Goal: Task Accomplishment & Management: Manage account settings

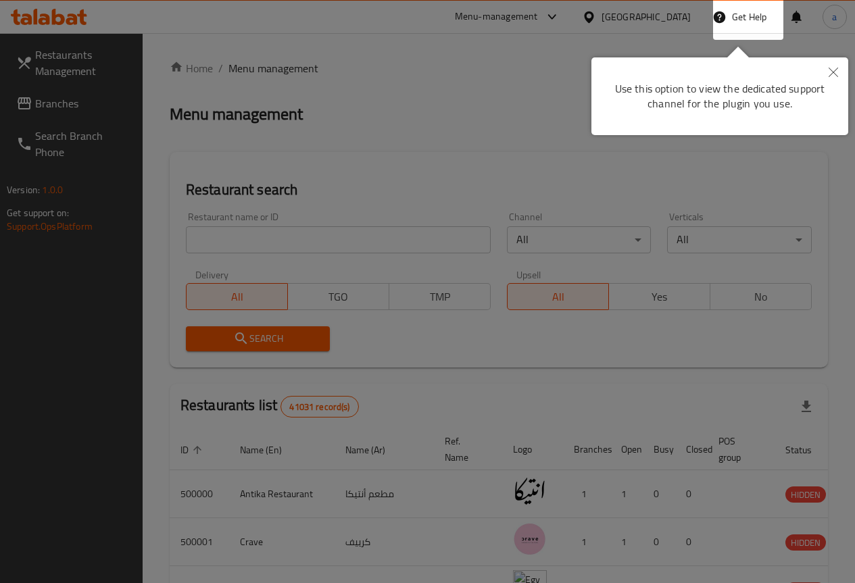
click at [838, 69] on button "Close" at bounding box center [833, 72] width 30 height 31
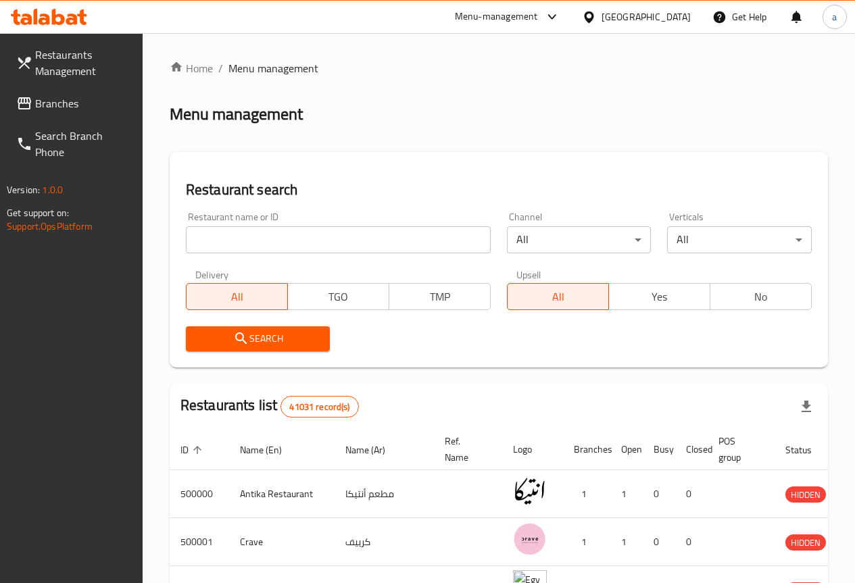
click at [667, 26] on div "Egypt" at bounding box center [636, 17] width 130 height 32
click at [260, 244] on input "search" at bounding box center [338, 239] width 305 height 27
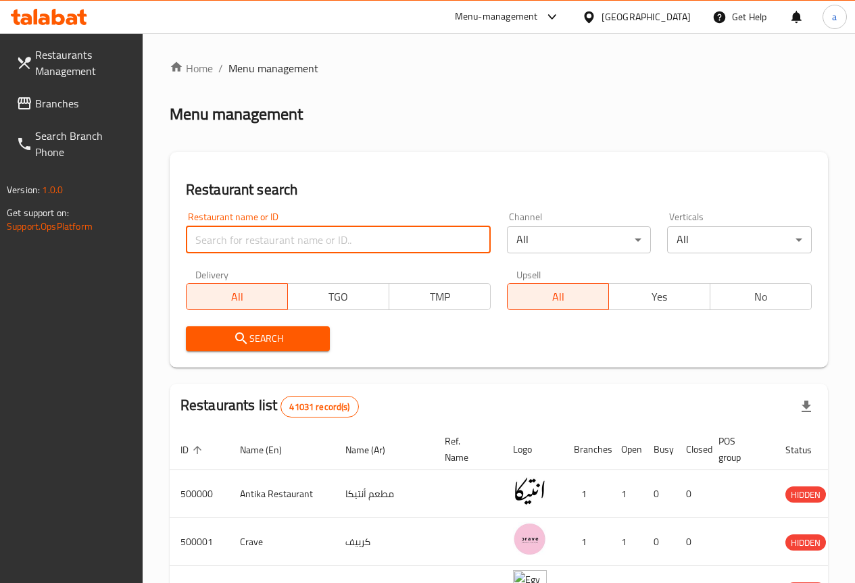
paste input "776871"
type input "776871"
click at [672, 12] on div "Egypt" at bounding box center [645, 16] width 89 height 15
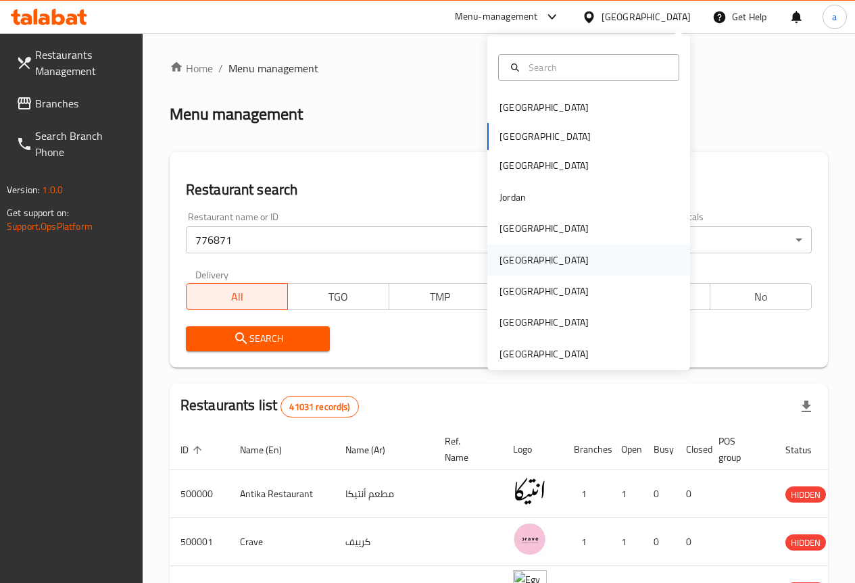
click at [522, 248] on div "[GEOGRAPHIC_DATA]" at bounding box center [544, 260] width 111 height 31
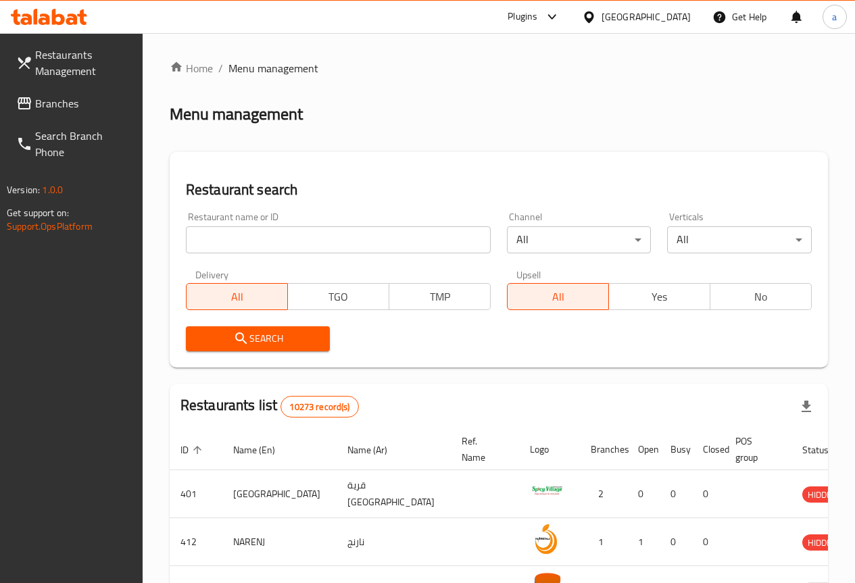
click at [258, 254] on div "Restaurant name or ID Restaurant name or ID" at bounding box center [338, 232] width 321 height 57
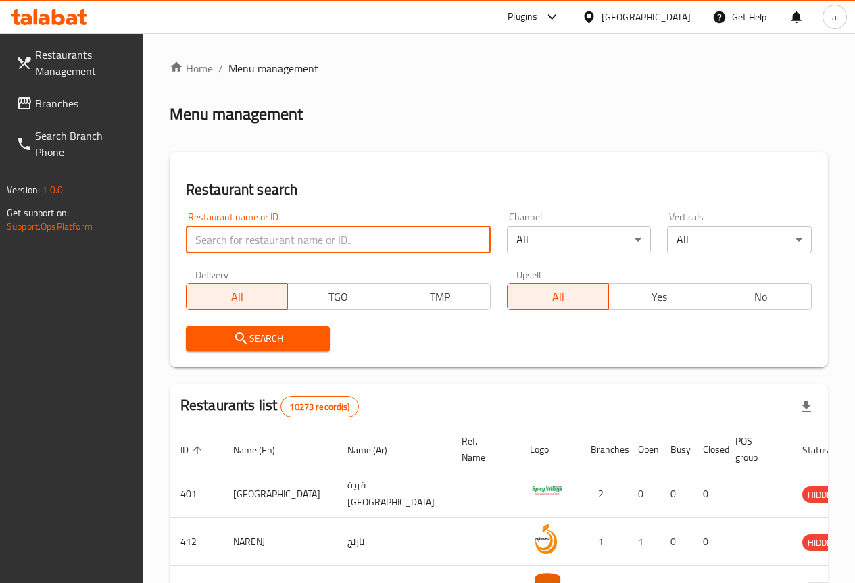
click at [257, 250] on input "search" at bounding box center [338, 239] width 305 height 27
paste input "776871"
type input "776871"
click button "Search" at bounding box center [258, 338] width 145 height 25
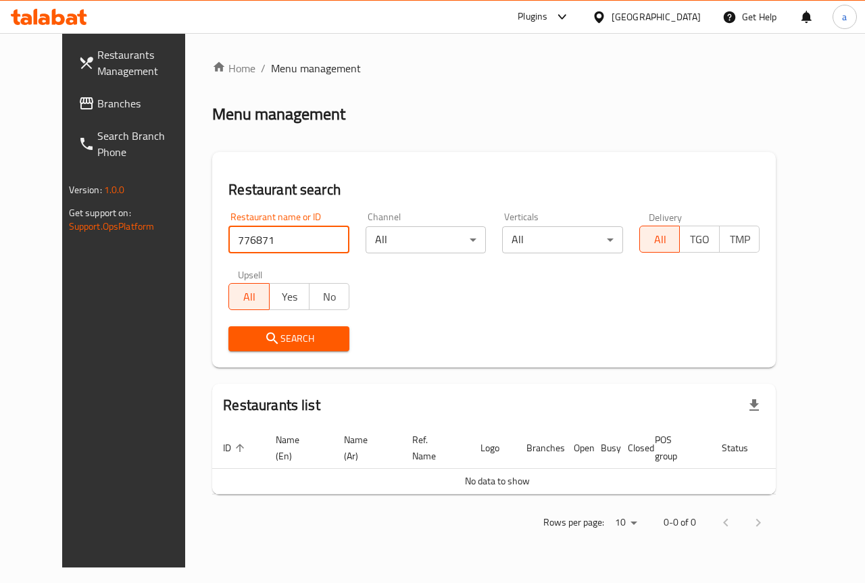
click at [97, 98] on span "Branches" at bounding box center [146, 103] width 99 height 16
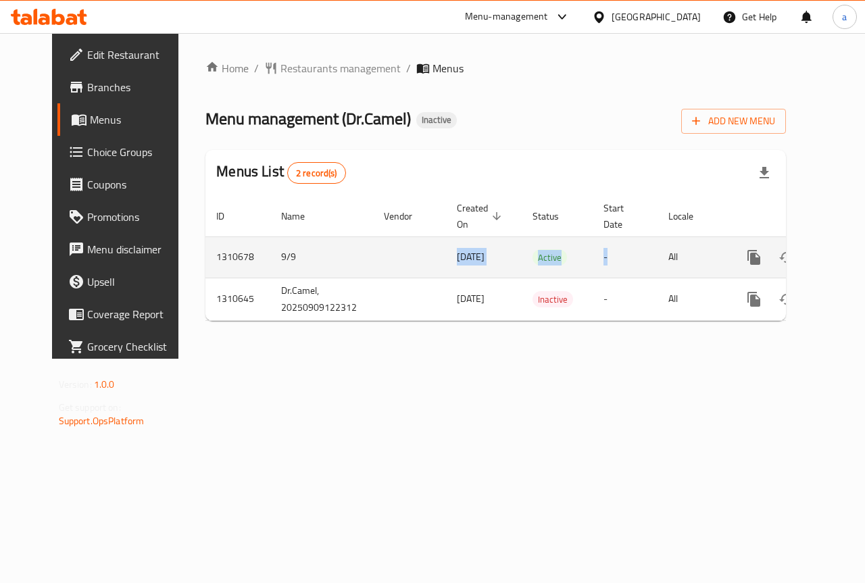
drag, startPoint x: 297, startPoint y: 245, endPoint x: 581, endPoint y: 262, distance: 285.0
click at [581, 262] on tr "1310678 9/9 [DATE] Active - All" at bounding box center [541, 256] width 673 height 41
click at [606, 266] on td "-" at bounding box center [625, 256] width 65 height 41
drag, startPoint x: 552, startPoint y: 260, endPoint x: 177, endPoint y: 255, distance: 375.0
click at [205, 255] on tr "1310678 9/9 [DATE] Active - All" at bounding box center [541, 256] width 673 height 41
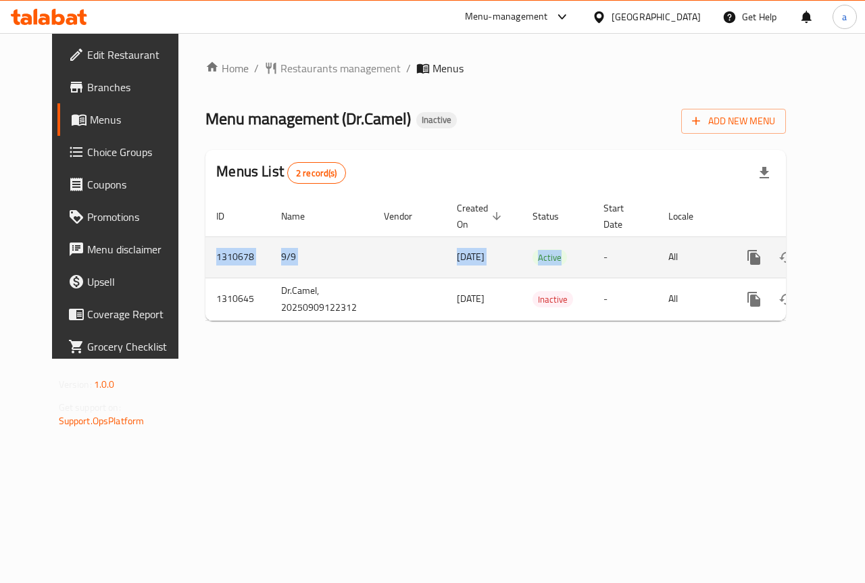
click at [395, 260] on td "enhanced table" at bounding box center [409, 256] width 73 height 41
click at [843, 255] on icon "enhanced table" at bounding box center [851, 257] width 16 height 16
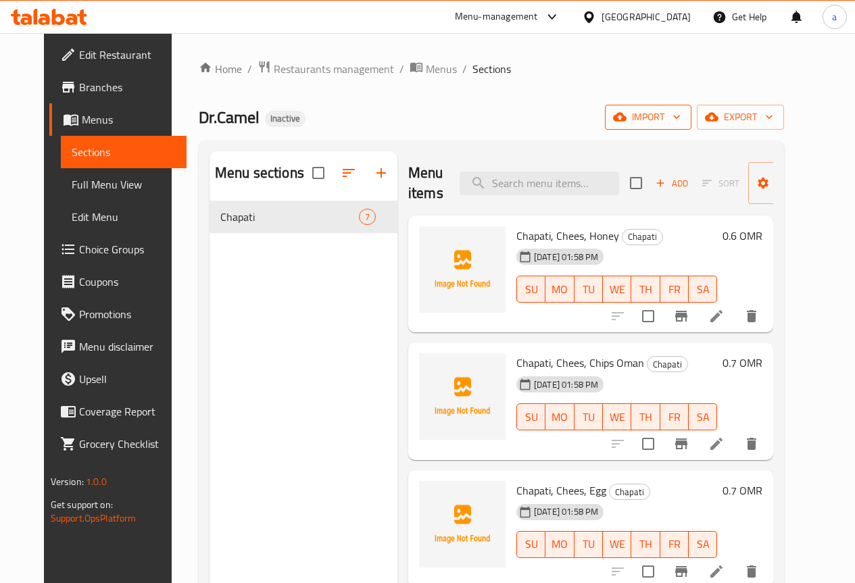
click at [680, 118] on span "import" at bounding box center [648, 117] width 65 height 17
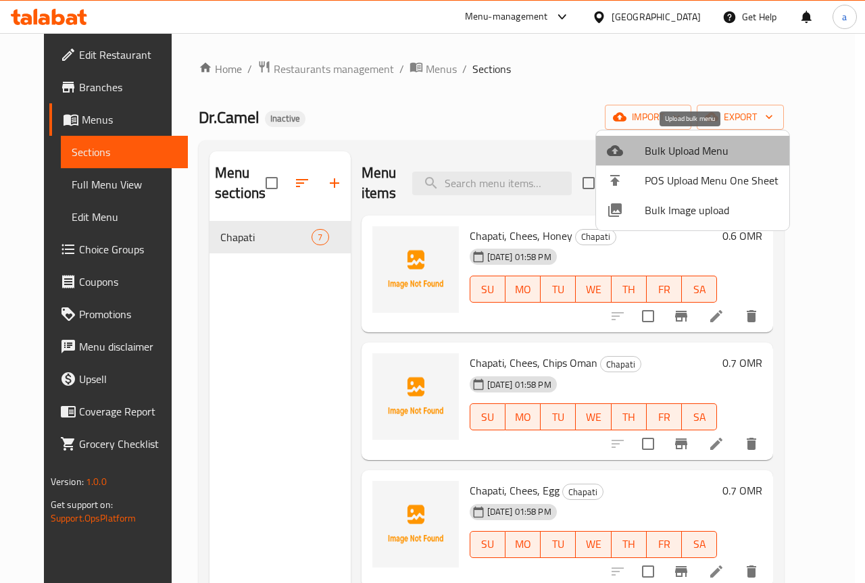
click at [699, 147] on span "Bulk Upload Menu" at bounding box center [712, 151] width 134 height 16
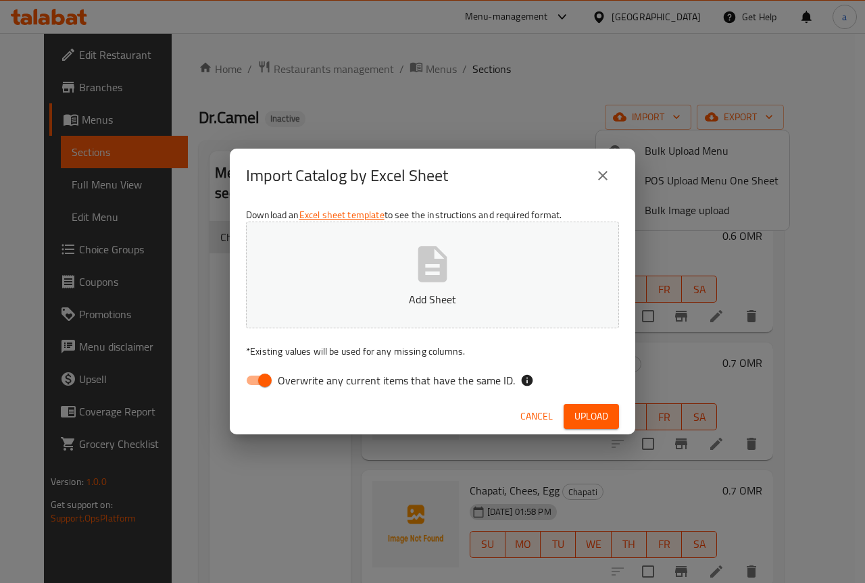
click at [280, 388] on span "Overwrite any current items that have the same ID." at bounding box center [396, 380] width 237 height 16
click at [280, 388] on input "Overwrite any current items that have the same ID." at bounding box center [264, 381] width 77 height 26
checkbox input "false"
click at [322, 288] on button "Add Sheet" at bounding box center [432, 275] width 373 height 107
click at [422, 284] on icon "button" at bounding box center [432, 264] width 43 height 43
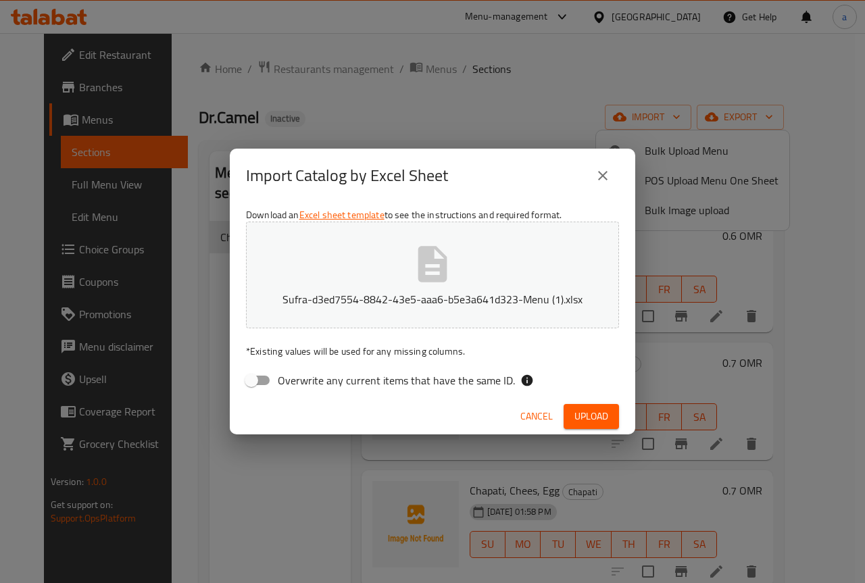
click at [576, 409] on span "Upload" at bounding box center [591, 416] width 34 height 17
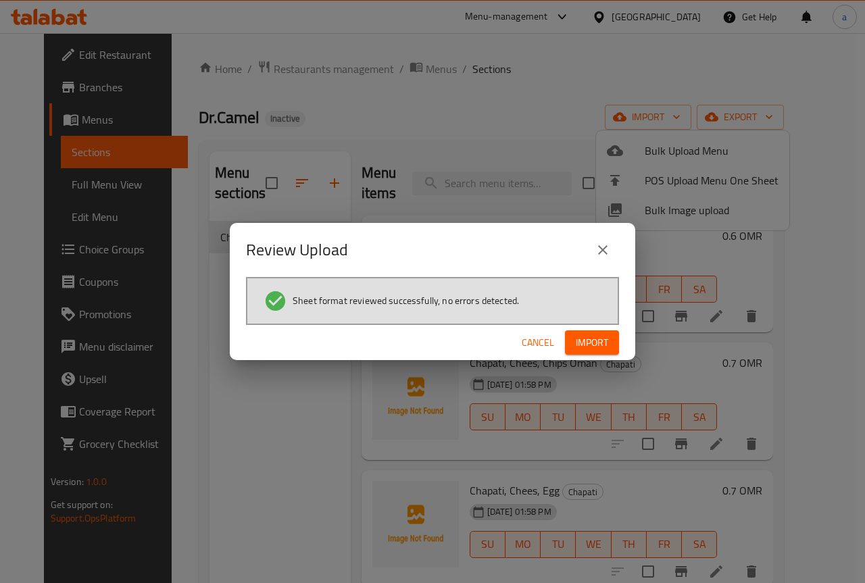
click at [595, 334] on span "Import" at bounding box center [592, 342] width 32 height 17
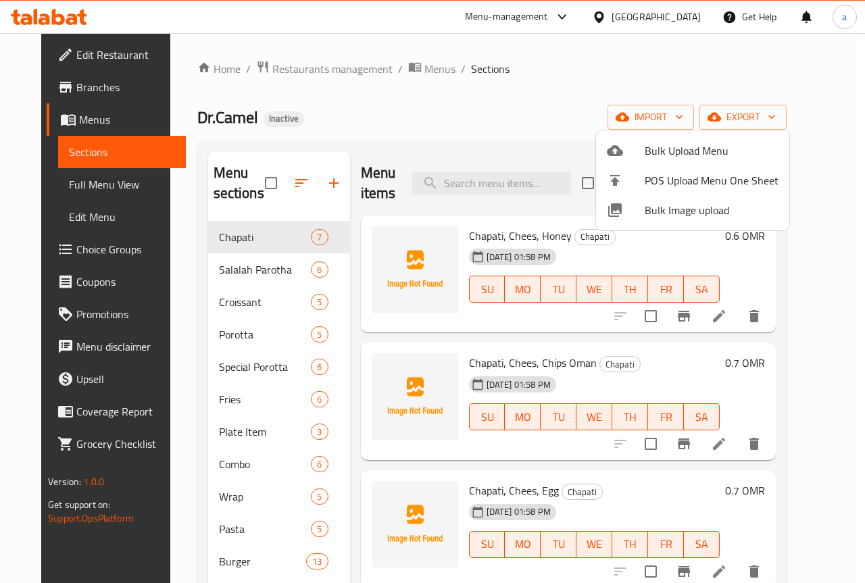
click at [571, 94] on div at bounding box center [432, 291] width 865 height 583
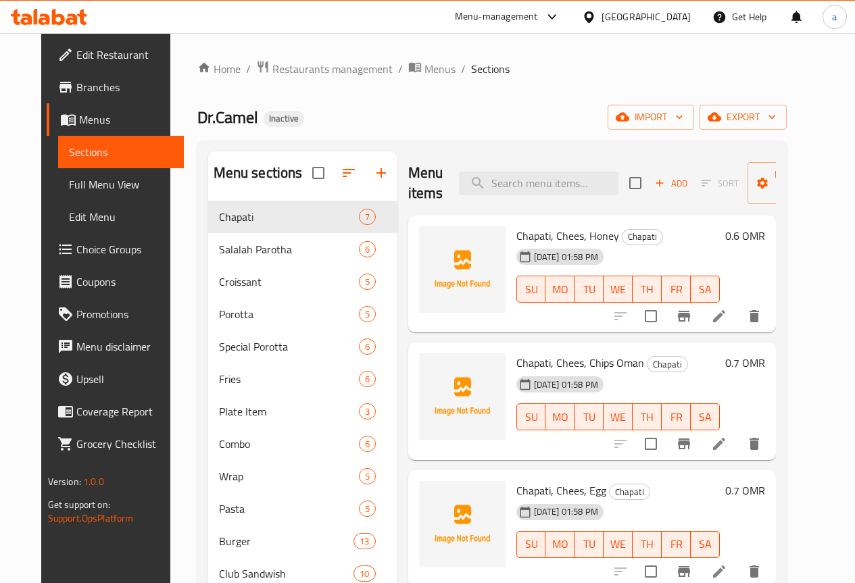
click at [88, 191] on span "Full Menu View" at bounding box center [121, 184] width 104 height 16
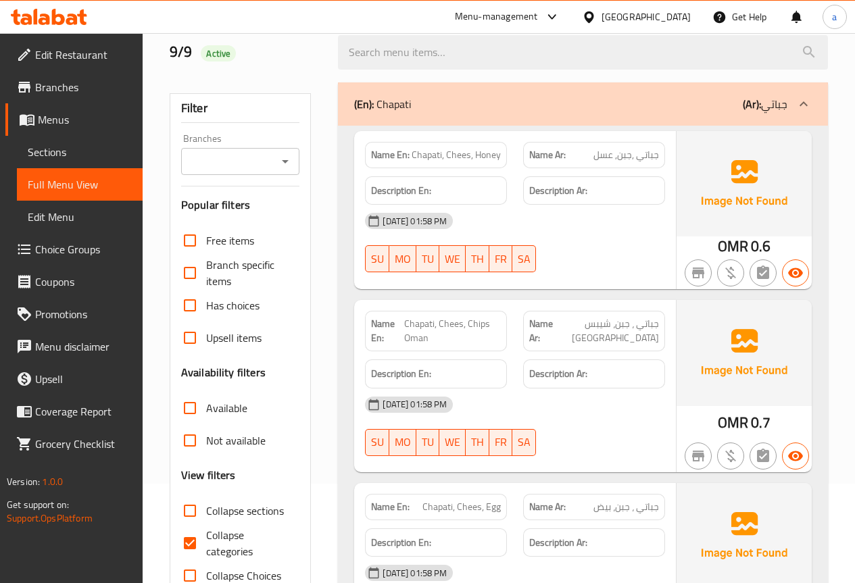
scroll to position [203, 0]
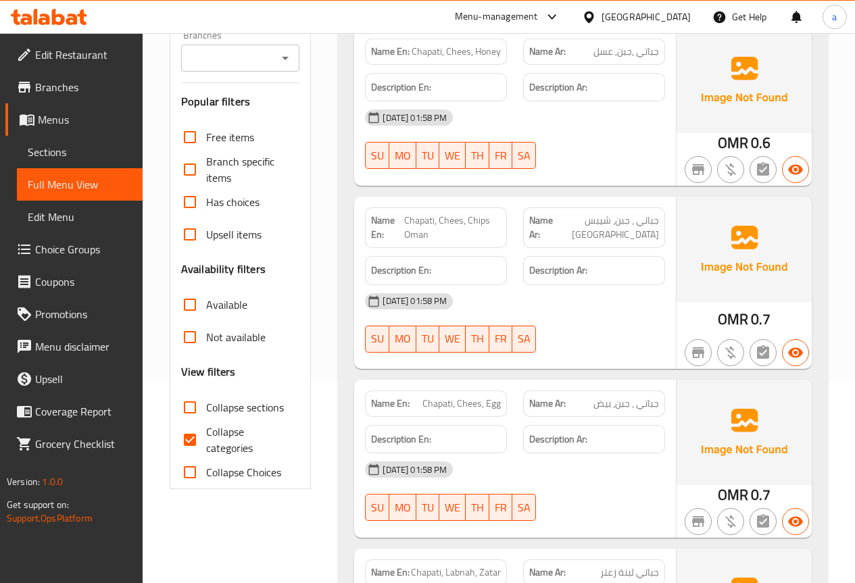
click at [207, 441] on span "Collapse categories" at bounding box center [247, 440] width 83 height 32
click at [206, 441] on input "Collapse categories" at bounding box center [190, 440] width 32 height 32
checkbox input "false"
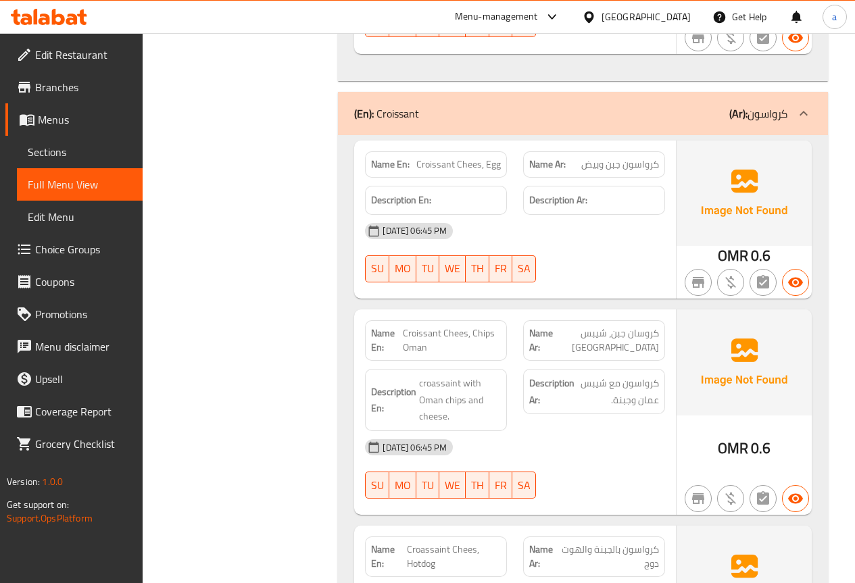
scroll to position [2432, 0]
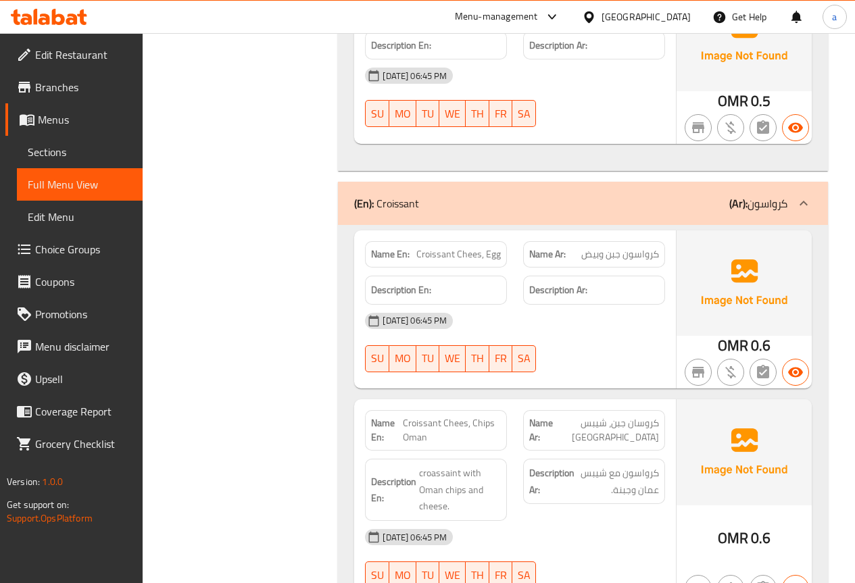
click at [91, 120] on span "Menus" at bounding box center [85, 119] width 94 height 16
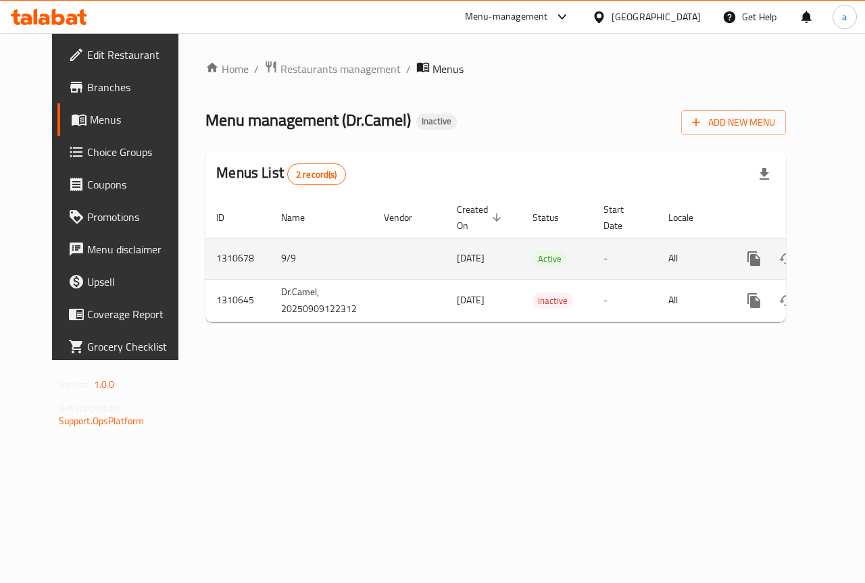
click at [843, 259] on icon "enhanced table" at bounding box center [851, 259] width 16 height 16
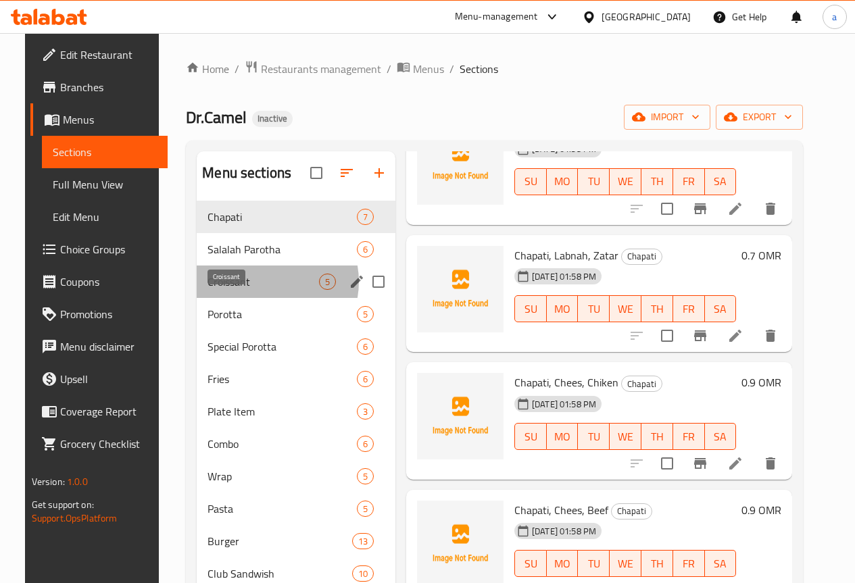
click at [248, 290] on span "Croissant" at bounding box center [262, 282] width 111 height 16
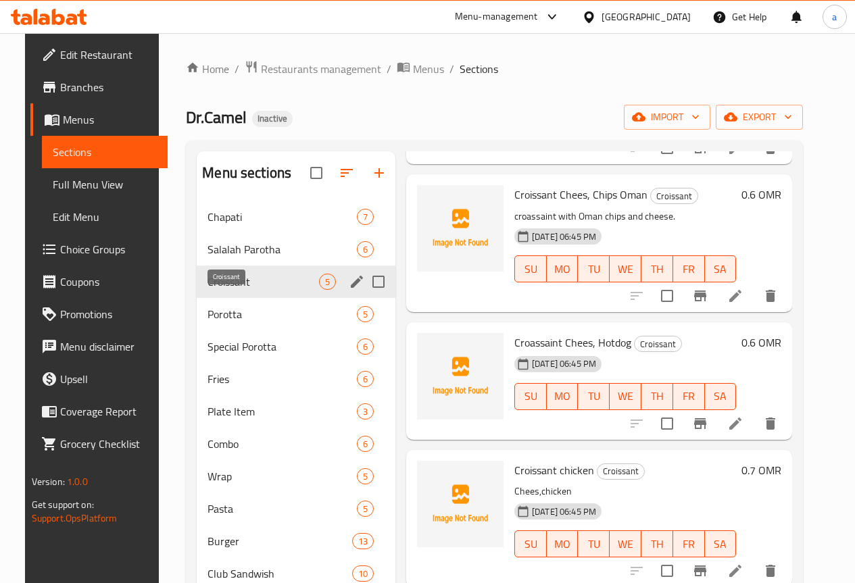
scroll to position [168, 0]
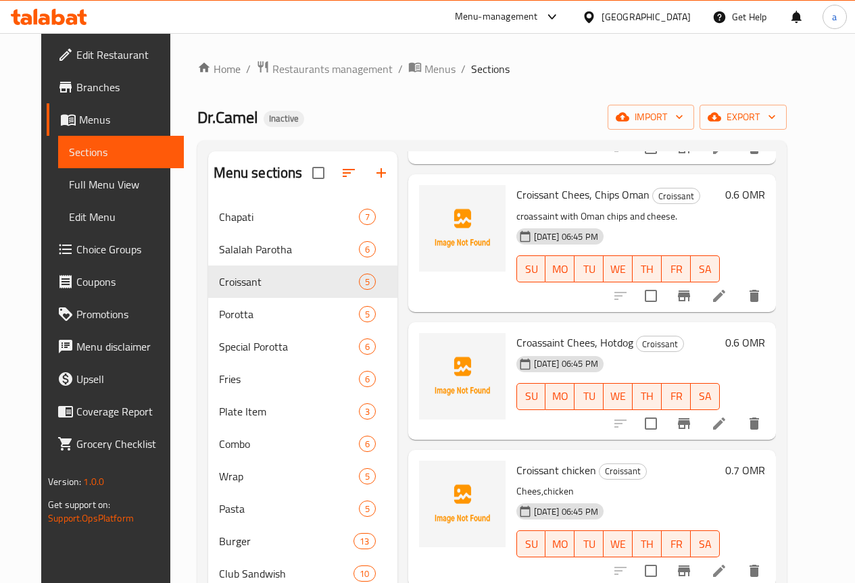
click at [727, 297] on icon at bounding box center [719, 296] width 16 height 16
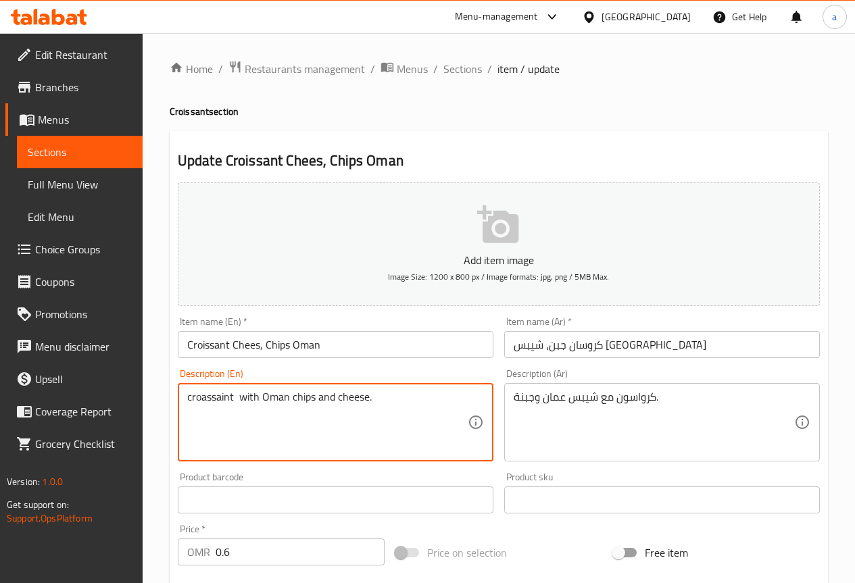
drag, startPoint x: 409, startPoint y: 397, endPoint x: 99, endPoint y: 361, distance: 311.5
paste textarea "Croissant cheese oman chips, a croissant filled with cheese and Oman chips"
type textarea "Croissant cheese oman chips, a croissant filled with cheese and Oman chips."
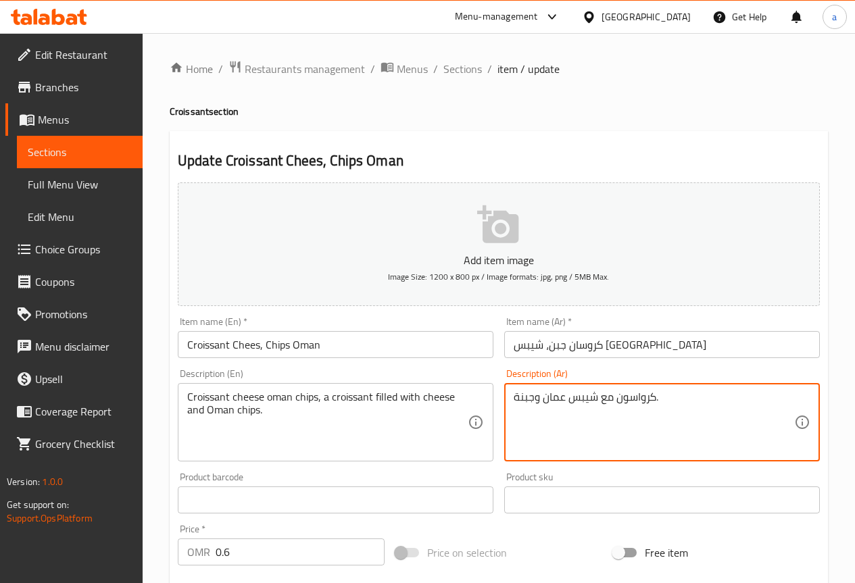
drag, startPoint x: 513, startPoint y: 399, endPoint x: 746, endPoint y: 393, distance: 233.2
paste textarea "كرواسون بجبنة عمان وكرواسون محشو بالجبن ورقائق [GEOGRAPHIC_DATA]"
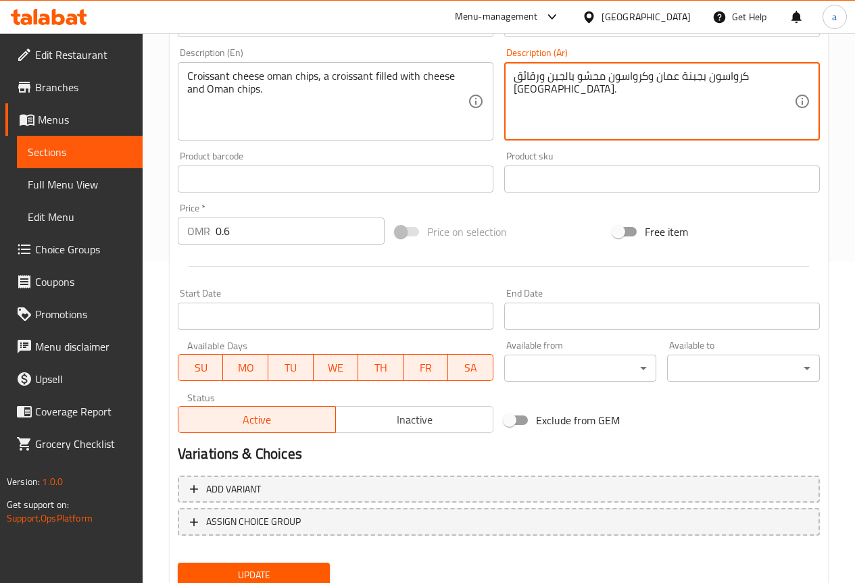
scroll to position [372, 0]
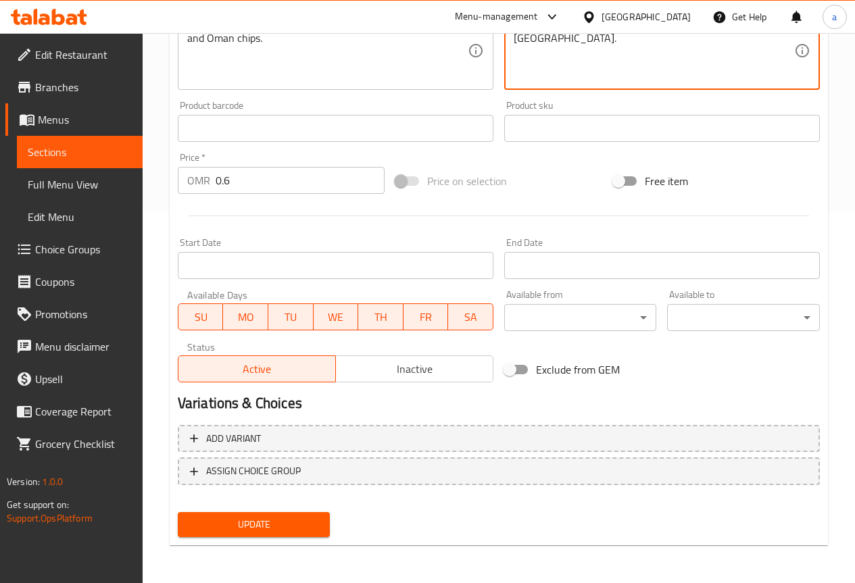
type textarea "كرواسون بجبنة عمان وكرواسون محشو بالجبن ورقائق [GEOGRAPHIC_DATA]."
click at [286, 516] on button "Update" at bounding box center [254, 524] width 153 height 25
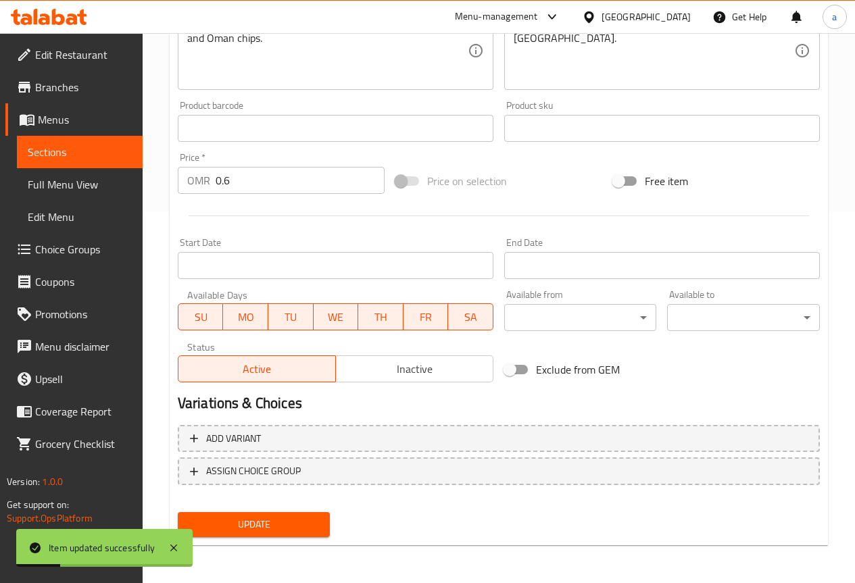
click at [86, 182] on span "Full Menu View" at bounding box center [80, 184] width 104 height 16
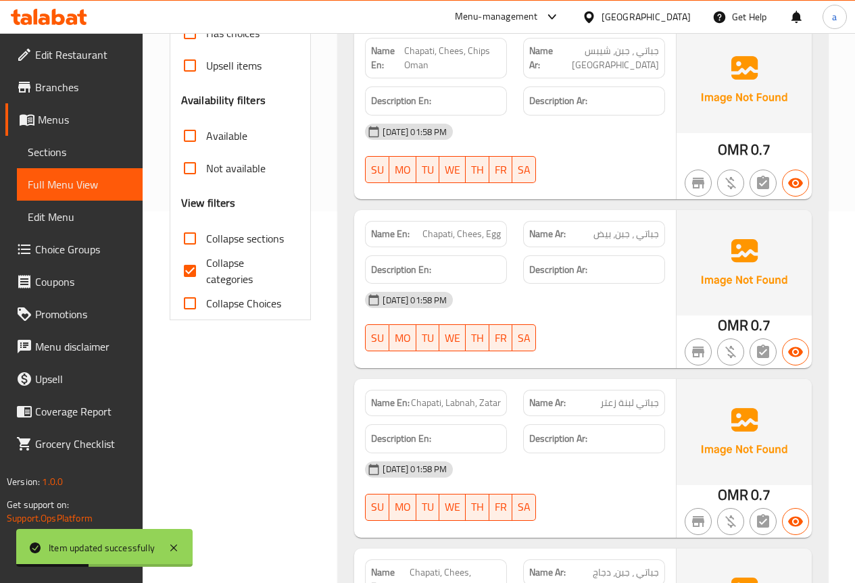
click at [187, 273] on input "Collapse categories" at bounding box center [190, 271] width 32 height 32
checkbox input "false"
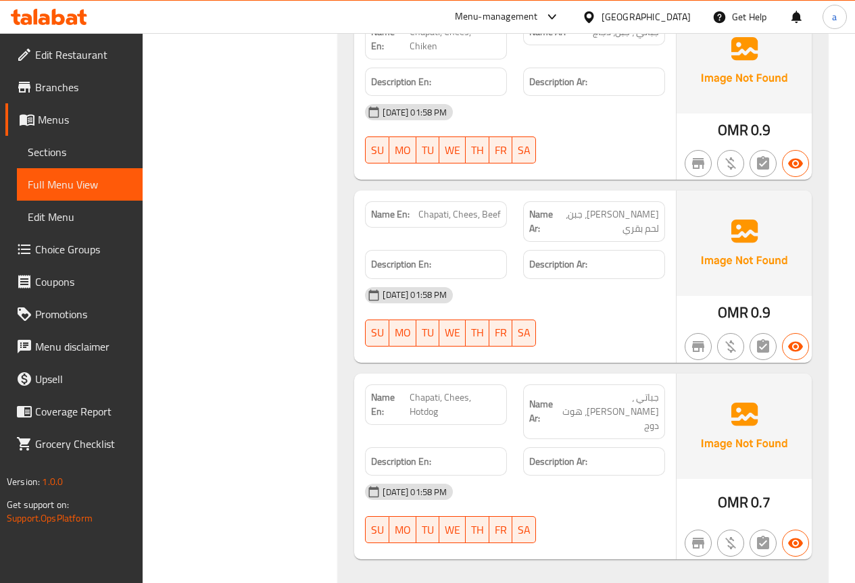
scroll to position [439, 0]
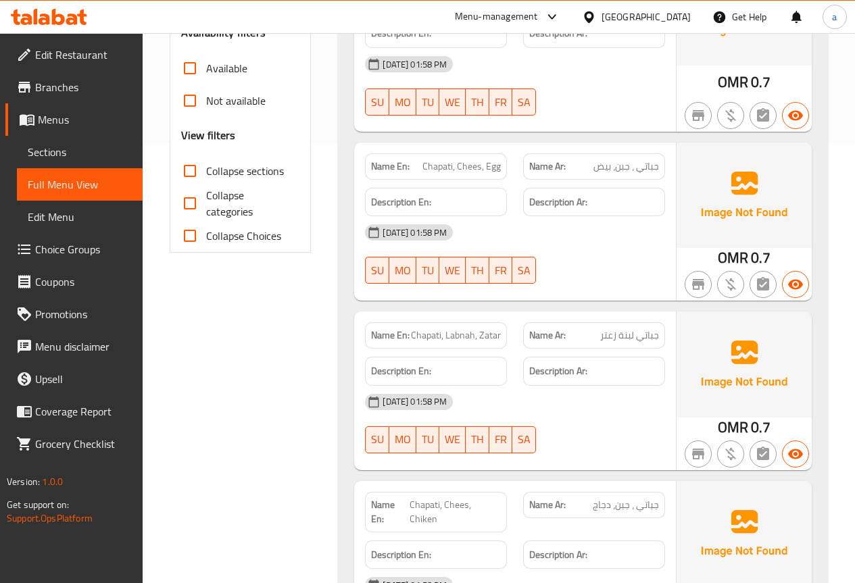
click at [818, 91] on div "Name En: [PERSON_NAME], Chees, Honey Name Ar: جباتي ,[GEOGRAPHIC_DATA], عسل Des…" at bounding box center [583, 423] width 490 height 1274
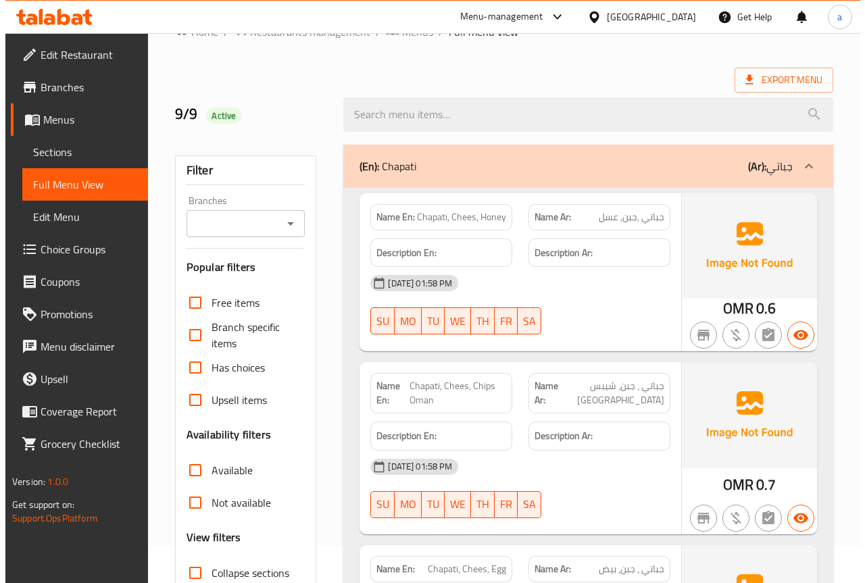
scroll to position [0, 0]
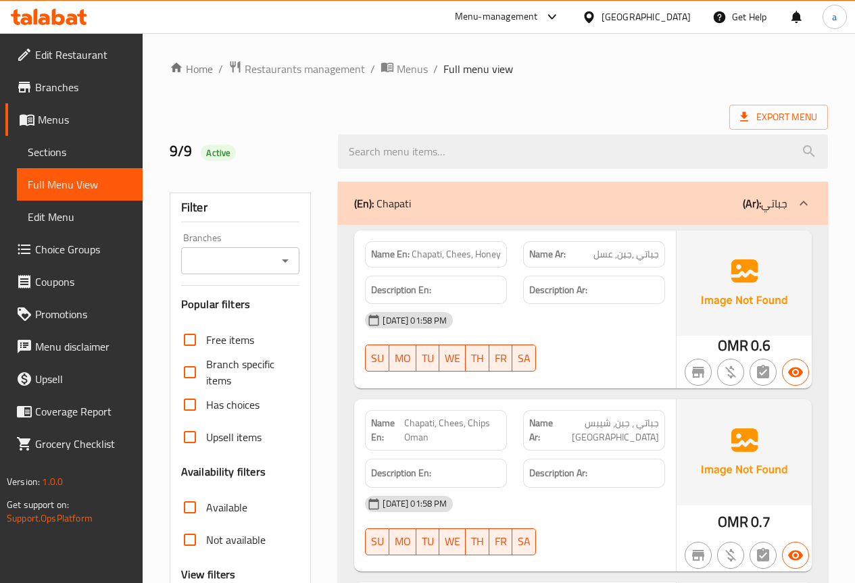
click at [55, 149] on span "Sections" at bounding box center [80, 152] width 104 height 16
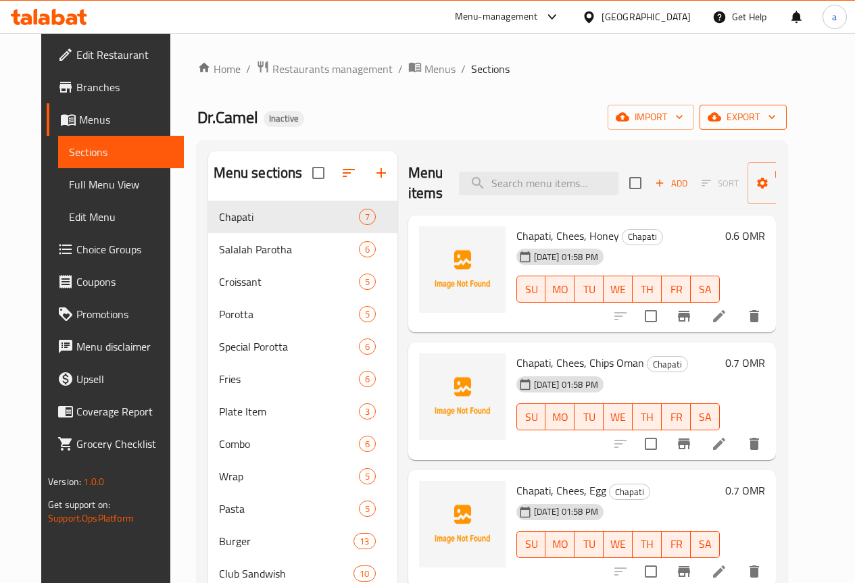
click at [766, 117] on span "export" at bounding box center [743, 117] width 66 height 17
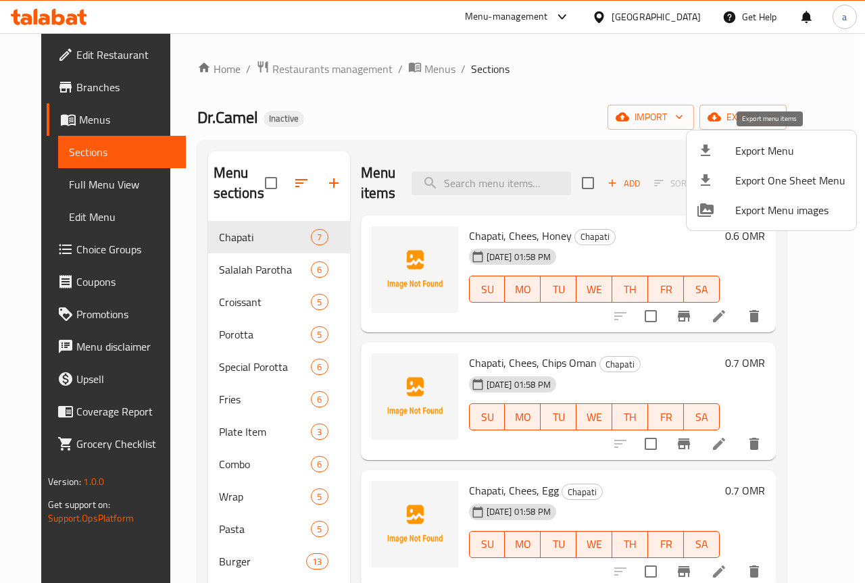
click at [747, 158] on span "Export Menu" at bounding box center [790, 151] width 110 height 16
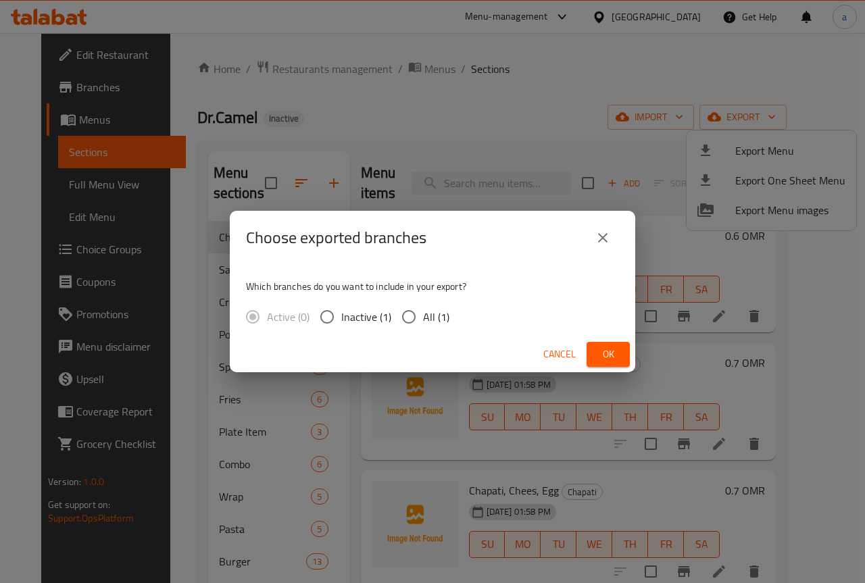
click at [415, 319] on input "All (1)" at bounding box center [409, 317] width 28 height 28
radio input "true"
click at [613, 359] on span "Ok" at bounding box center [608, 354] width 22 height 17
